Goal: Information Seeking & Learning: Check status

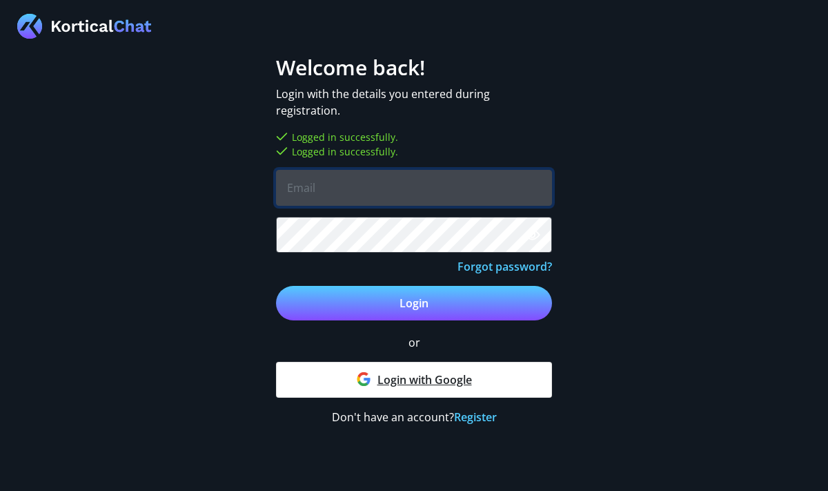
type input "Taz"
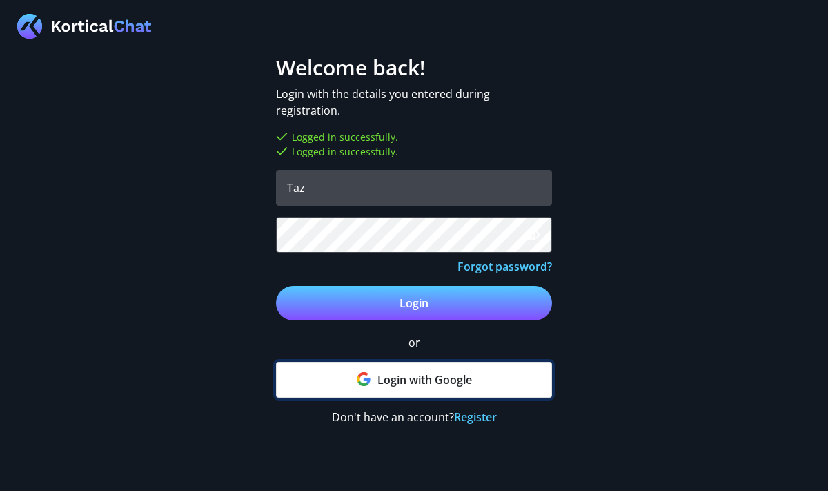
click at [374, 377] on link "Login with Google" at bounding box center [414, 380] width 276 height 36
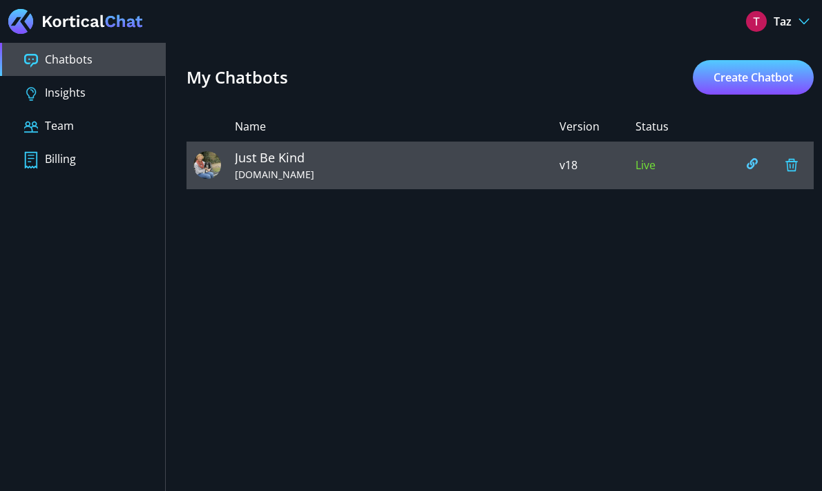
click at [478, 166] on span "Just Be Kind" at bounding box center [397, 157] width 324 height 19
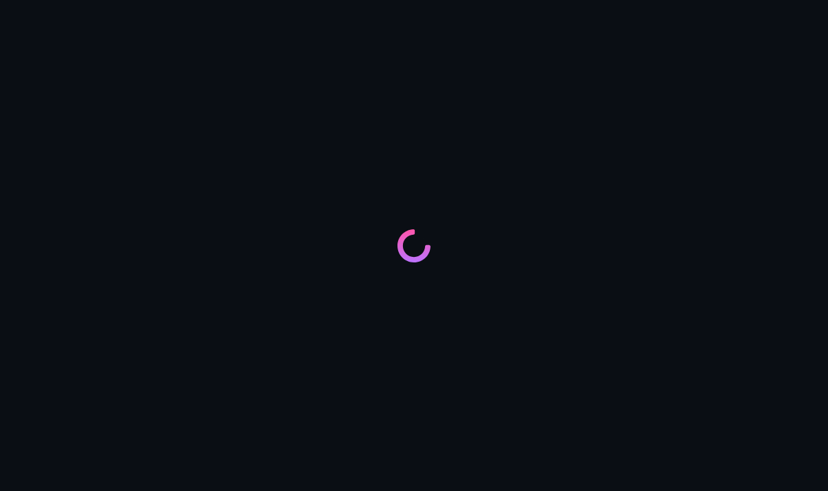
type input "Just Be Kind"
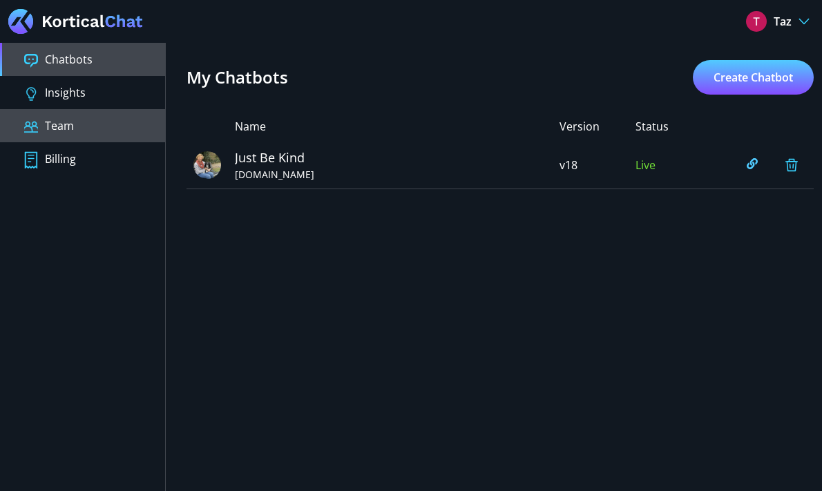
click at [111, 126] on button "Team" at bounding box center [82, 125] width 165 height 33
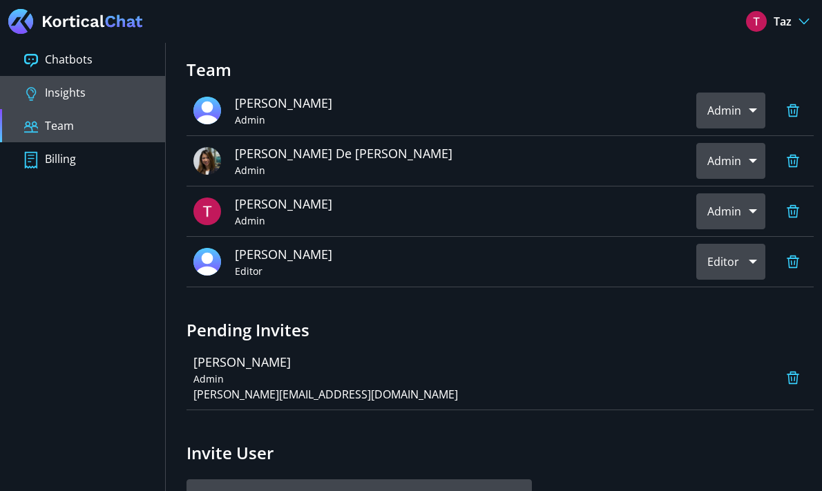
click at [111, 97] on button "Insights" at bounding box center [82, 92] width 165 height 33
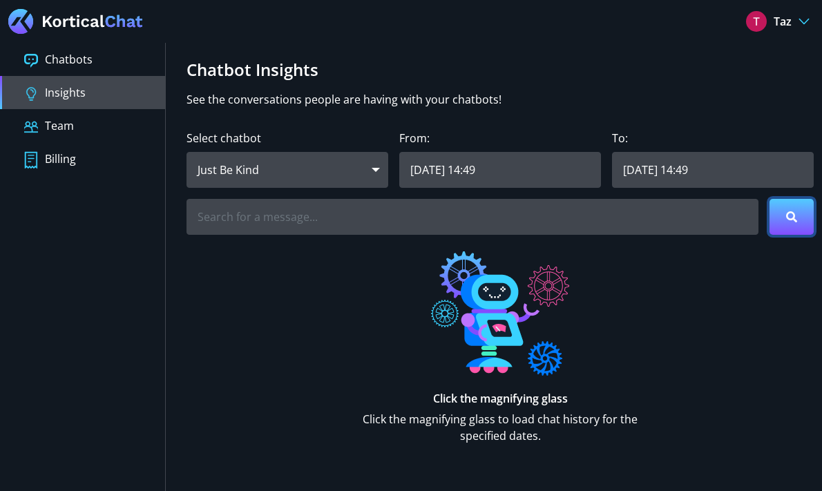
click at [801, 208] on button at bounding box center [791, 217] width 44 height 36
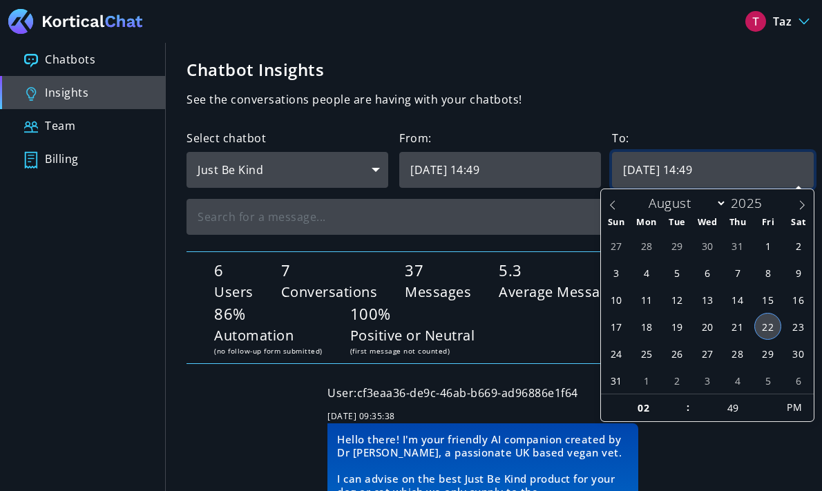
click at [716, 175] on input "2025/08/22 14:49" at bounding box center [713, 170] width 202 height 36
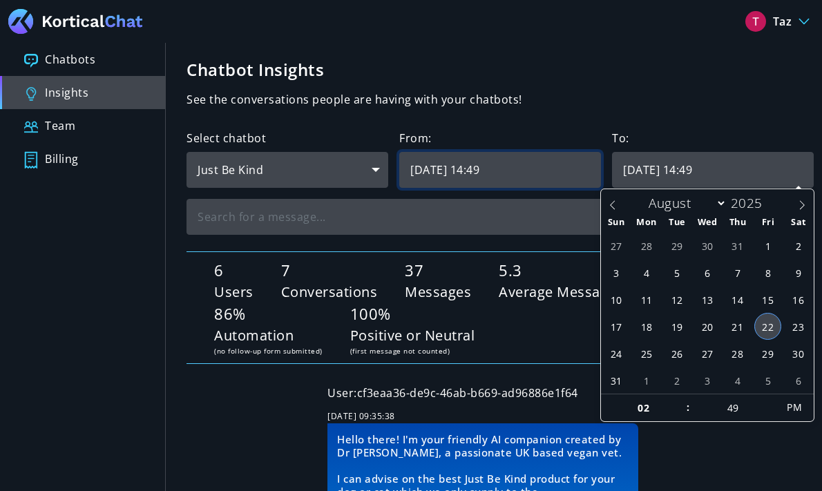
click at [531, 169] on input "2025/08/15 14:49" at bounding box center [500, 170] width 202 height 36
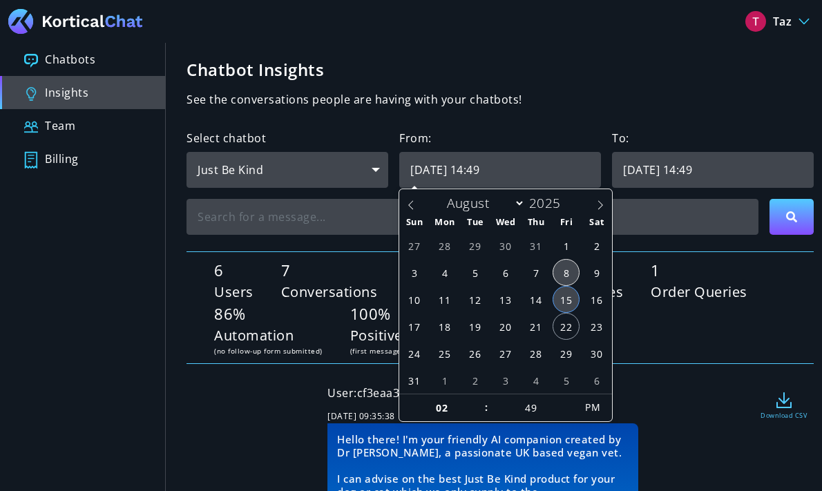
click at [564, 274] on span "8" at bounding box center [565, 272] width 27 height 27
type input "2025/08/08 14:49"
click at [791, 220] on icon at bounding box center [792, 216] width 12 height 11
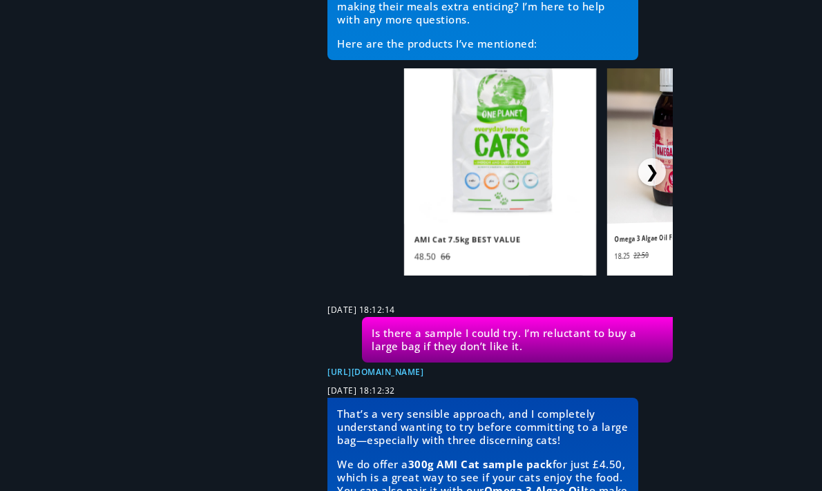
scroll to position [35953, 0]
